Goal: Task Accomplishment & Management: Manage account settings

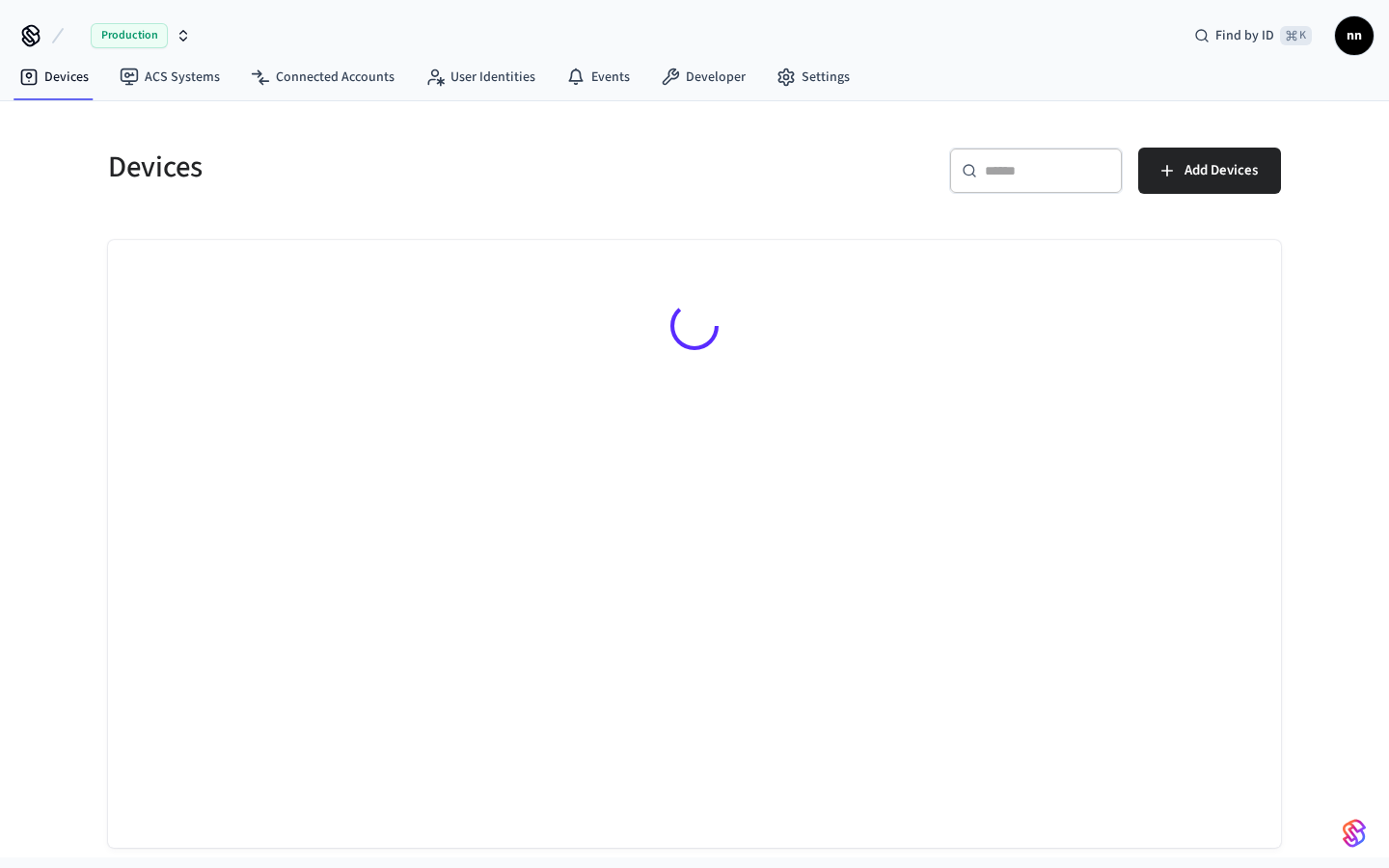
click at [996, 165] on input "text" at bounding box center [1047, 170] width 125 height 19
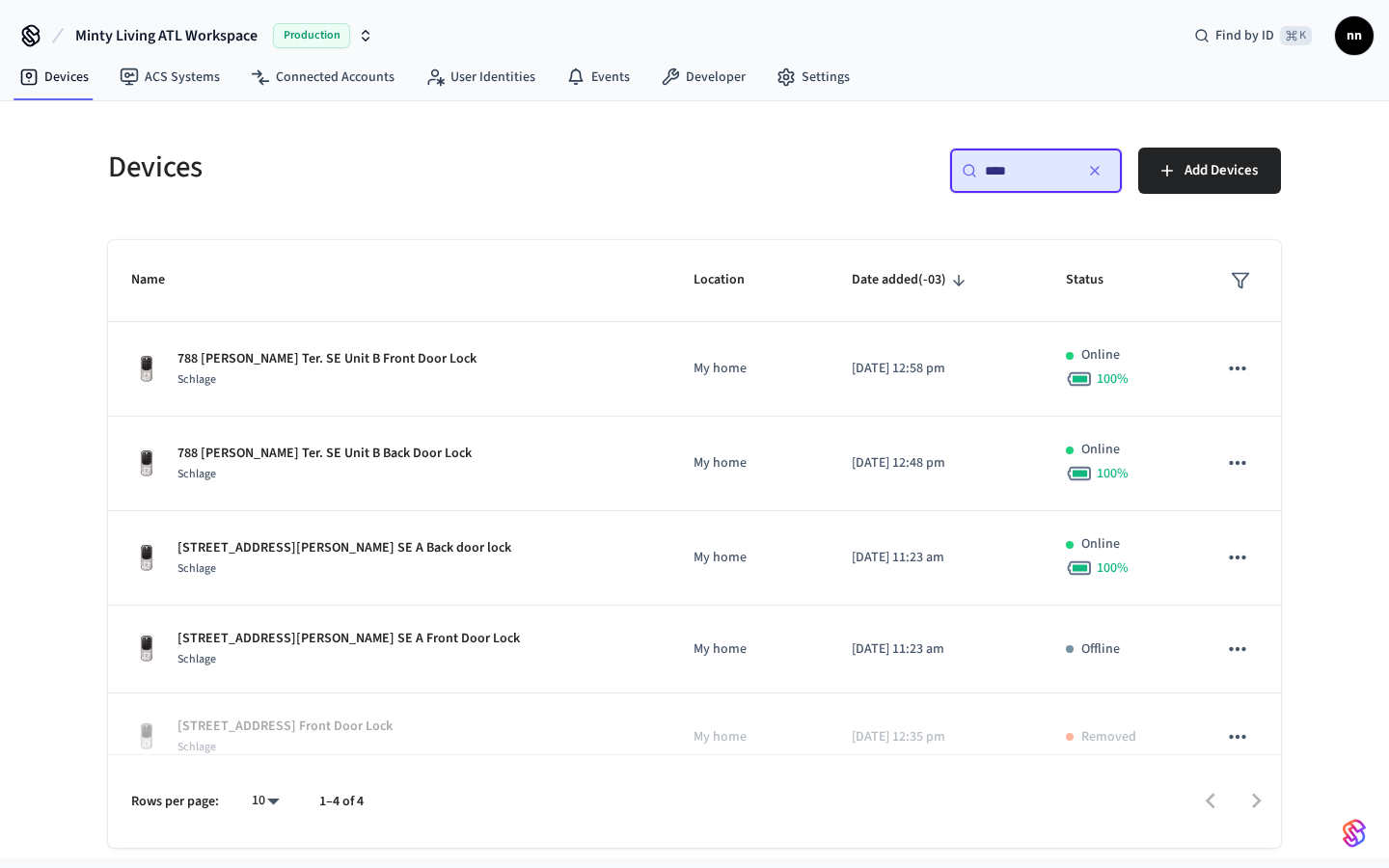
type input "***"
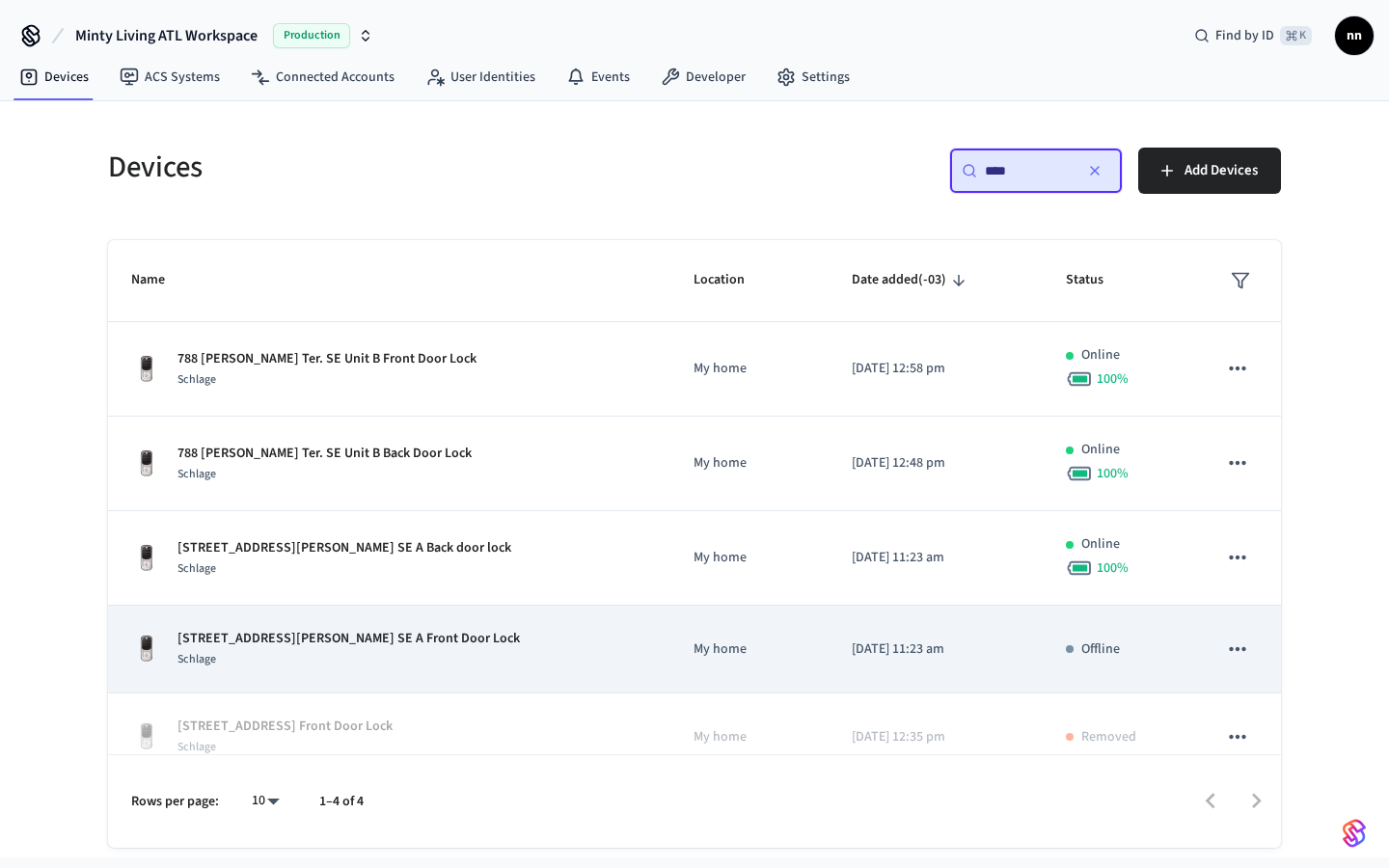
click at [320, 640] on p "[STREET_ADDRESS][PERSON_NAME] SE A Front Door Lock" at bounding box center [348, 639] width 343 height 20
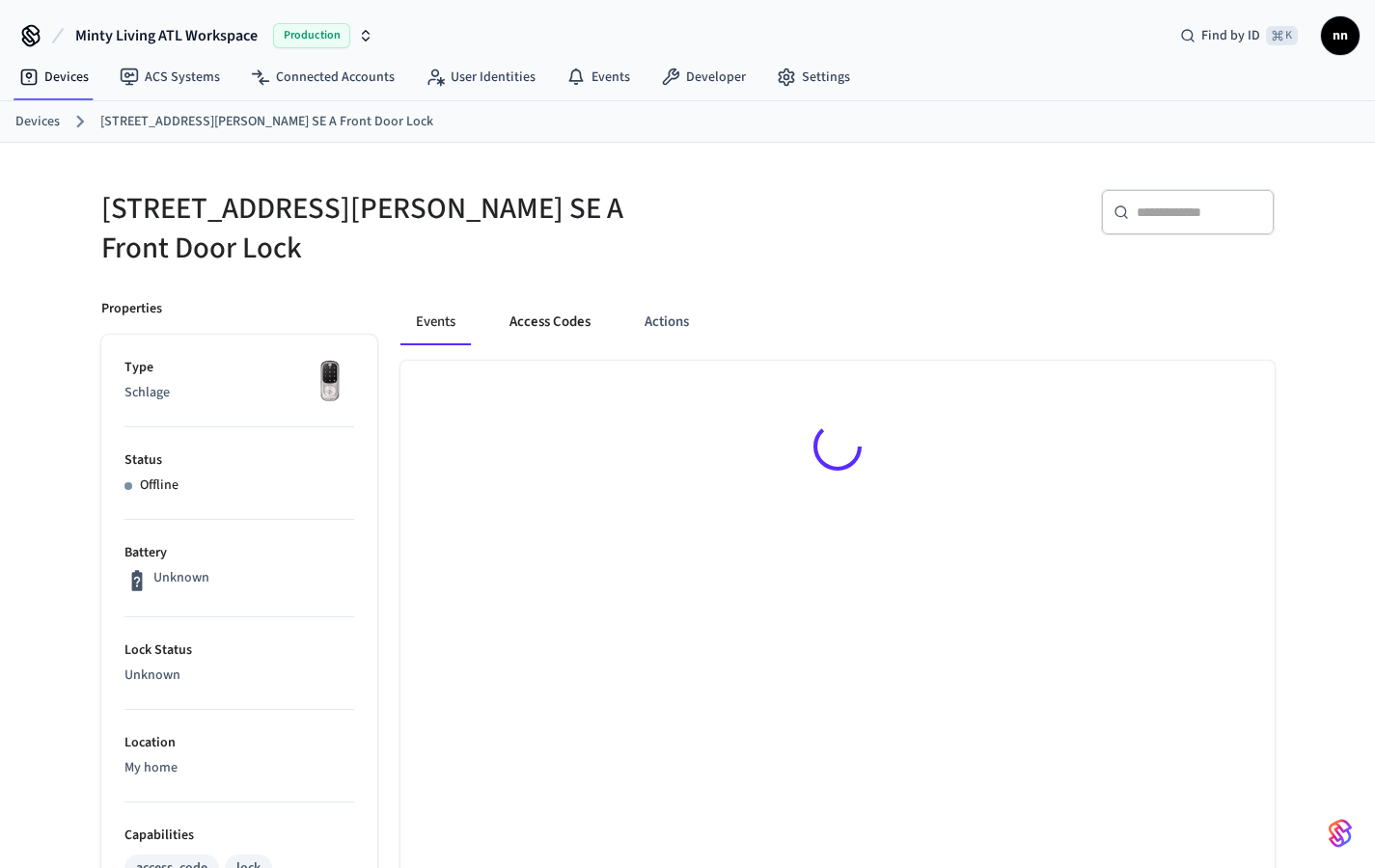
click at [541, 310] on button "Access Codes" at bounding box center [550, 322] width 112 height 47
